Goal: Task Accomplishment & Management: Use online tool/utility

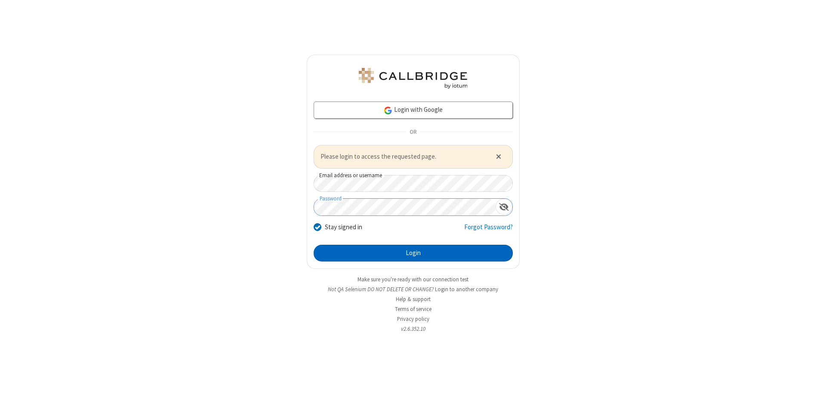
click at [413, 253] on button "Login" at bounding box center [412, 253] width 199 height 17
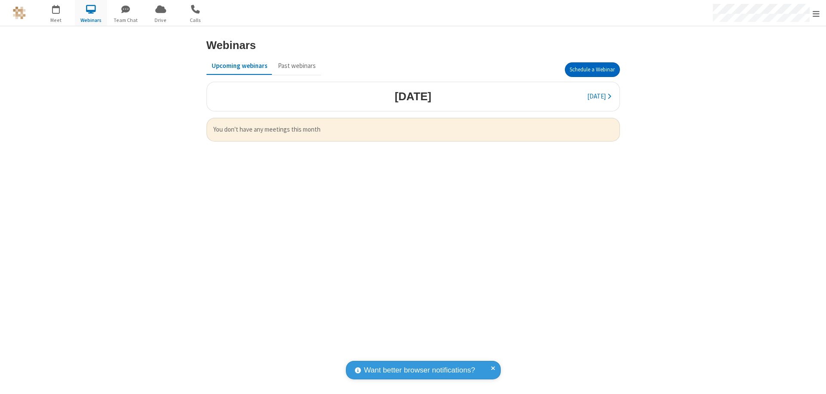
click at [592, 70] on button "Schedule a Webinar" at bounding box center [592, 69] width 55 height 15
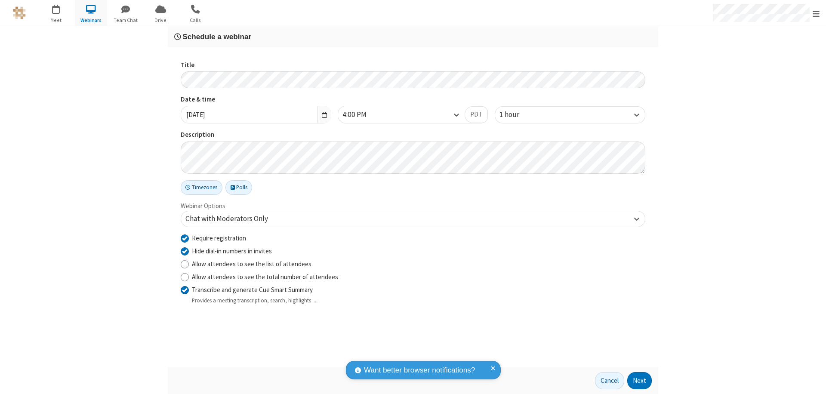
click at [184, 238] on input "Require registration" at bounding box center [185, 237] width 8 height 9
checkbox input "false"
click at [639, 381] on button "Next" at bounding box center [639, 380] width 25 height 17
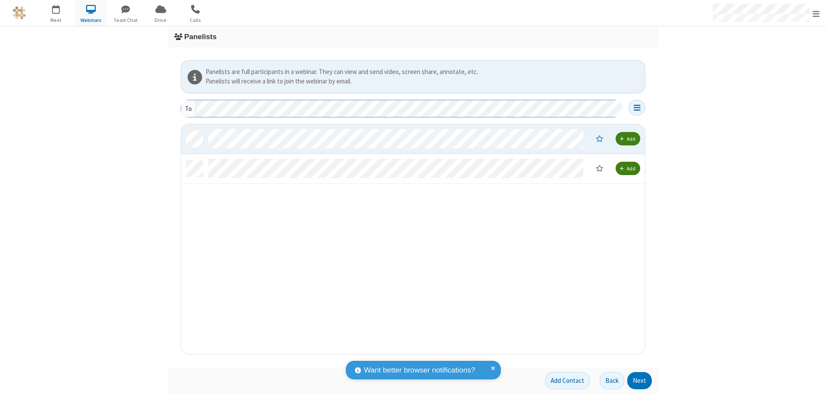
scroll to position [223, 457]
click at [639, 381] on button "Next" at bounding box center [639, 380] width 25 height 17
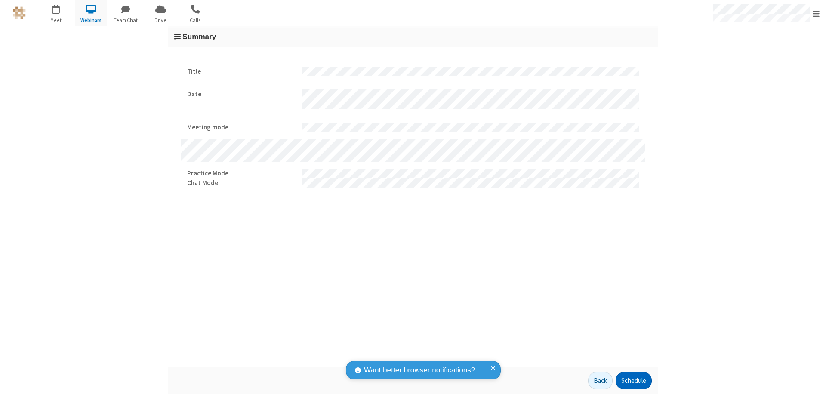
click at [633, 381] on button "Schedule" at bounding box center [633, 380] width 36 height 17
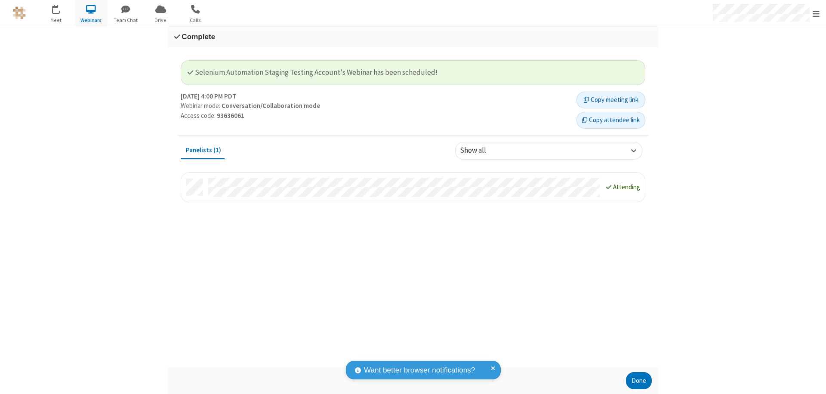
click at [639, 381] on button "Done" at bounding box center [639, 380] width 26 height 17
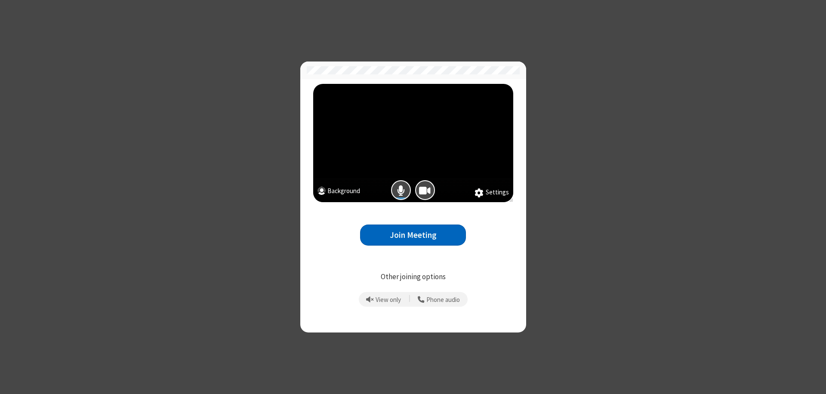
click at [413, 235] on button "Join Meeting" at bounding box center [413, 234] width 106 height 21
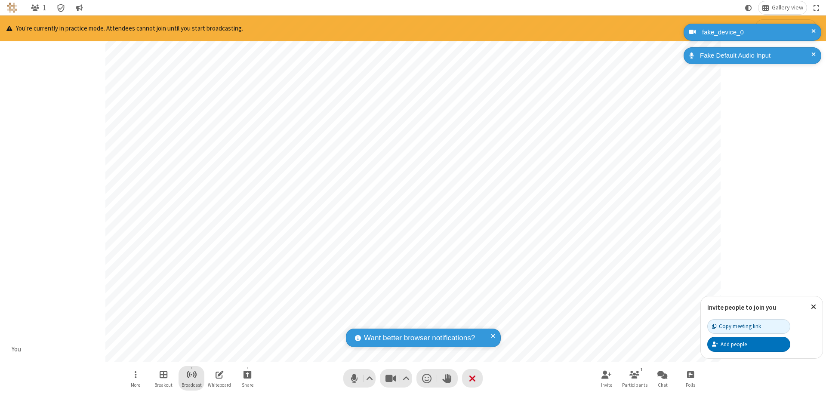
click at [191, 374] on span "Start broadcast" at bounding box center [191, 374] width 11 height 11
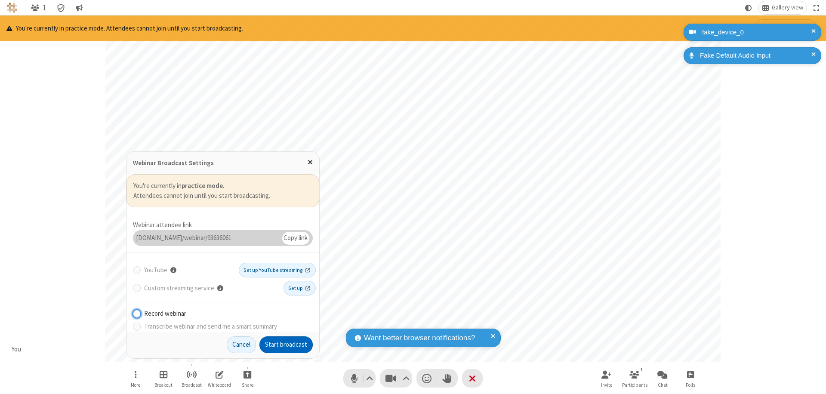
click at [286, 344] on button "Start broadcast" at bounding box center [285, 344] width 53 height 17
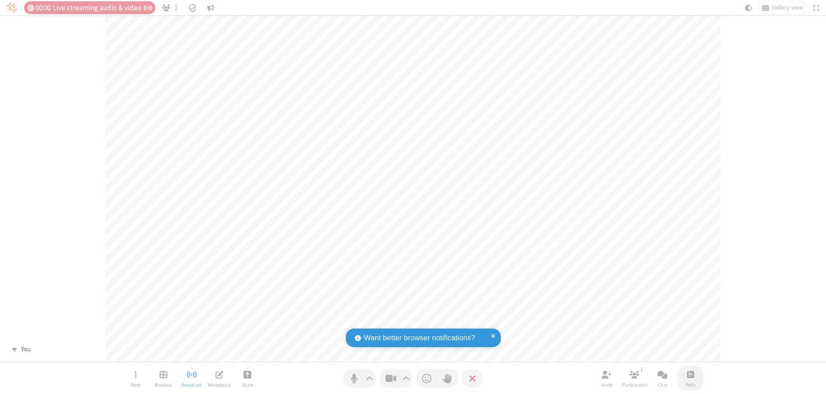
click at [690, 374] on span "Open poll" at bounding box center [690, 374] width 7 height 11
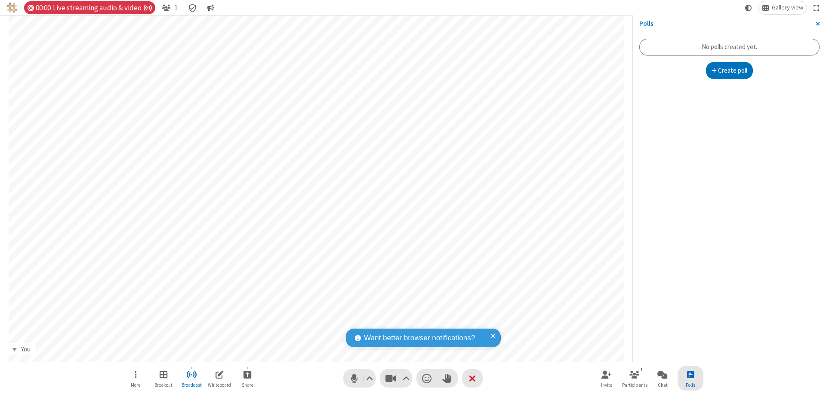
click at [729, 71] on button "Create poll" at bounding box center [729, 70] width 47 height 17
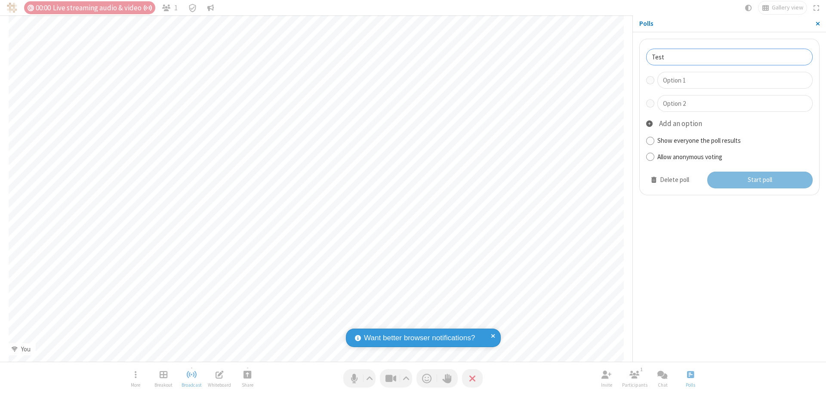
type input "Test"
type input "Yes"
type input "No"
click at [759, 180] on button "Start poll" at bounding box center [760, 180] width 106 height 17
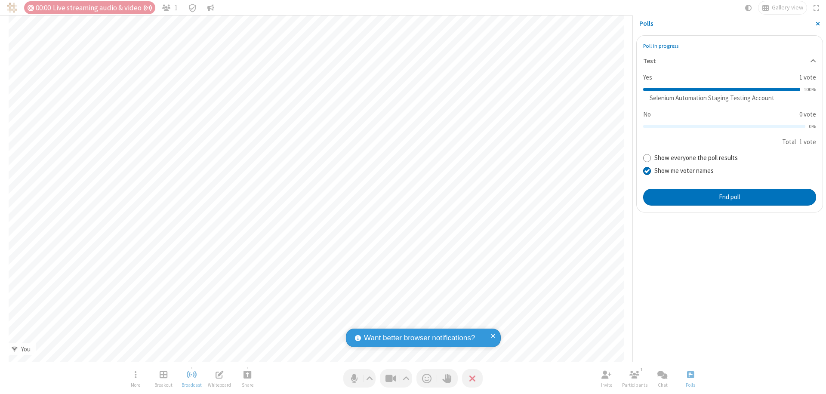
click at [817, 24] on span "Close sidebar" at bounding box center [817, 23] width 4 height 7
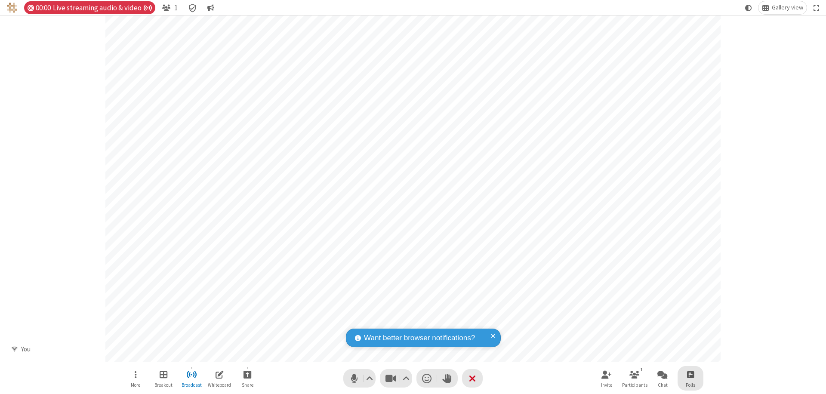
click at [690, 374] on span "Open poll" at bounding box center [690, 374] width 7 height 11
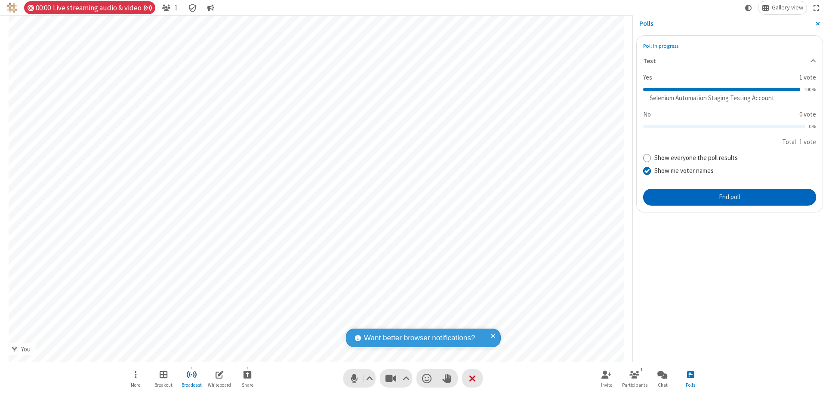
click at [729, 197] on button "End poll" at bounding box center [729, 197] width 173 height 17
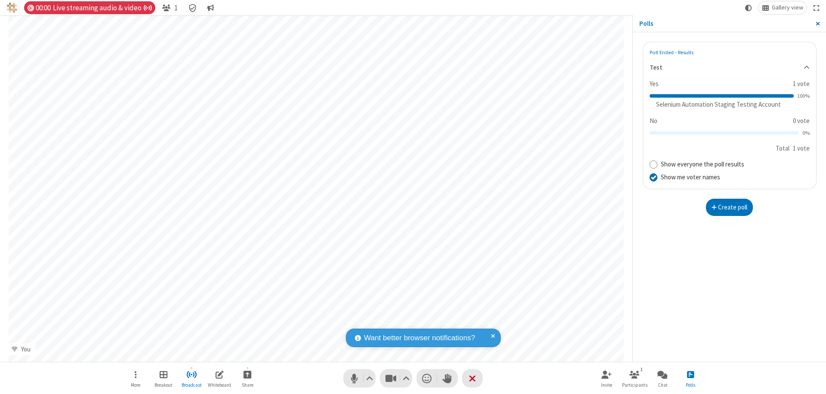
click at [817, 24] on span "Close sidebar" at bounding box center [817, 23] width 4 height 7
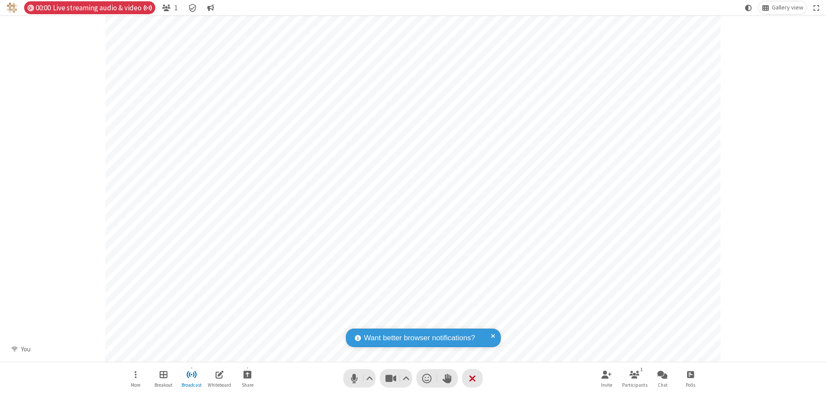
click at [690, 374] on span "Open poll" at bounding box center [690, 374] width 7 height 11
